Goal: Task Accomplishment & Management: Complete application form

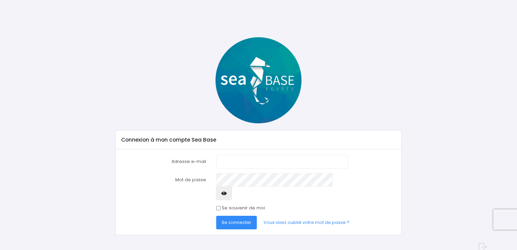
click at [272, 161] on input "Adresse e-mail" at bounding box center [282, 162] width 132 height 14
type input "[EMAIL_ADDRESS][DOMAIN_NAME]"
click at [216, 216] on button "Se connecter" at bounding box center [236, 223] width 41 height 14
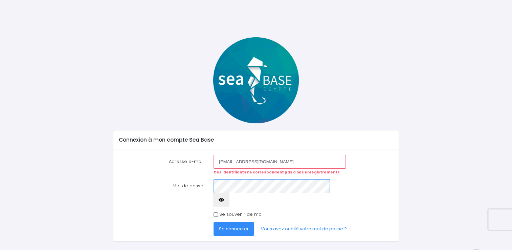
click at [214, 222] on button "Se connecter" at bounding box center [234, 229] width 41 height 14
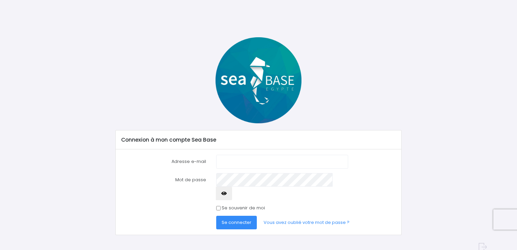
click at [251, 160] on input "Adresse e-mail" at bounding box center [282, 162] width 132 height 14
type input "osalvaterra@aquarev.com"
click at [216, 216] on button "Se connecter" at bounding box center [236, 223] width 41 height 14
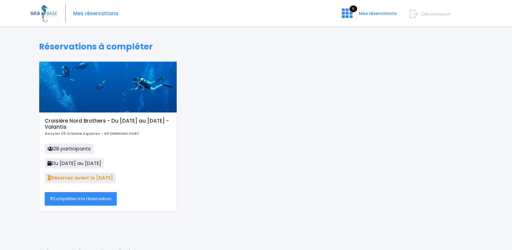
click at [433, 17] on span "Déconnexion" at bounding box center [436, 14] width 29 height 6
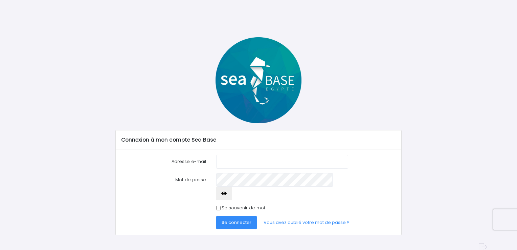
type input "[EMAIL_ADDRESS][DOMAIN_NAME]"
click at [227, 193] on icon "button" at bounding box center [223, 193] width 5 height 0
click at [245, 219] on span "Se connecter" at bounding box center [237, 222] width 30 height 6
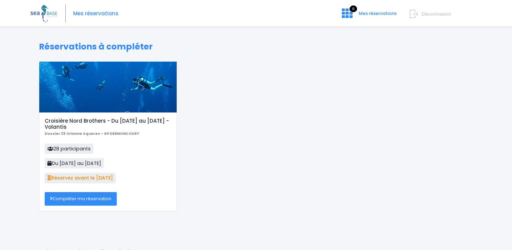
click at [109, 202] on link "Compléter ma réservation" at bounding box center [81, 199] width 72 height 14
click at [111, 197] on link "Compléter ma réservation" at bounding box center [81, 199] width 72 height 14
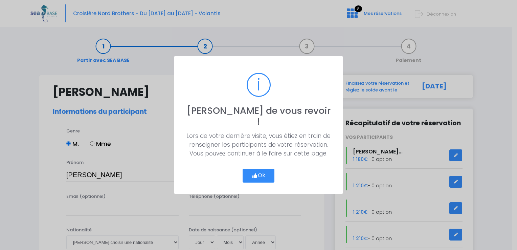
select select "MF1"
click at [265, 169] on button "Ok" at bounding box center [259, 176] width 32 height 14
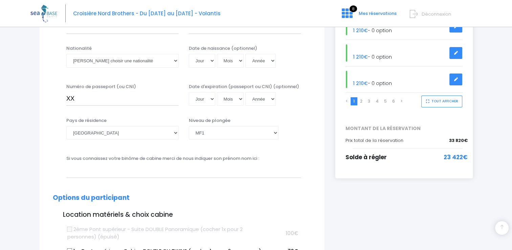
scroll to position [123, 0]
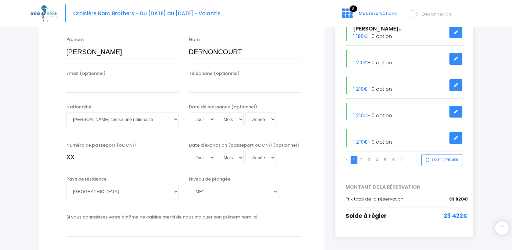
click at [444, 156] on button "TOUT AFFICHER" at bounding box center [442, 160] width 41 height 12
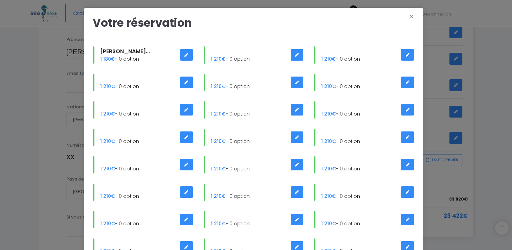
scroll to position [272, 0]
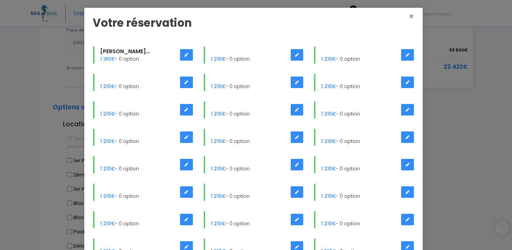
click at [409, 16] on button "X" at bounding box center [412, 17] width 14 height 11
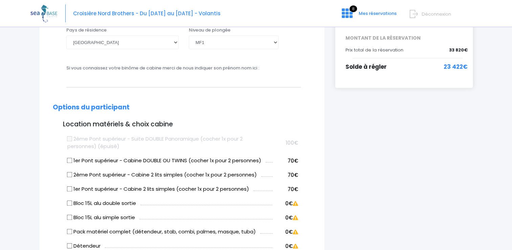
scroll to position [53, 0]
